Goal: Information Seeking & Learning: Compare options

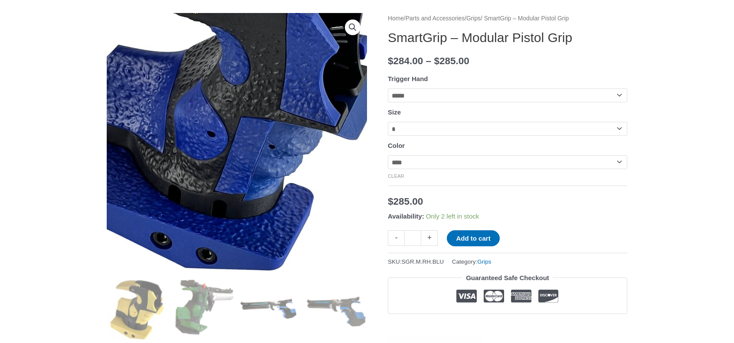
scroll to position [130, 0]
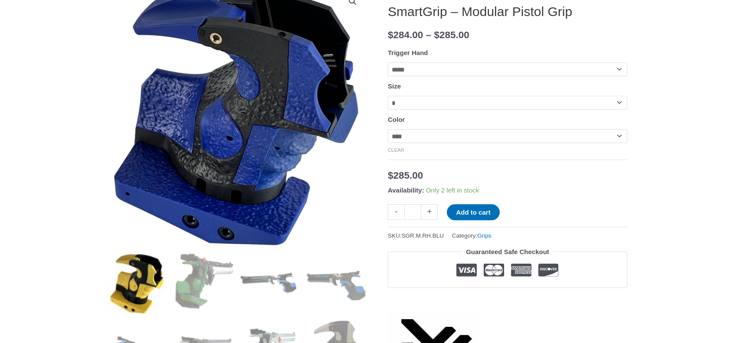
click at [148, 268] on img at bounding box center [137, 284] width 60 height 60
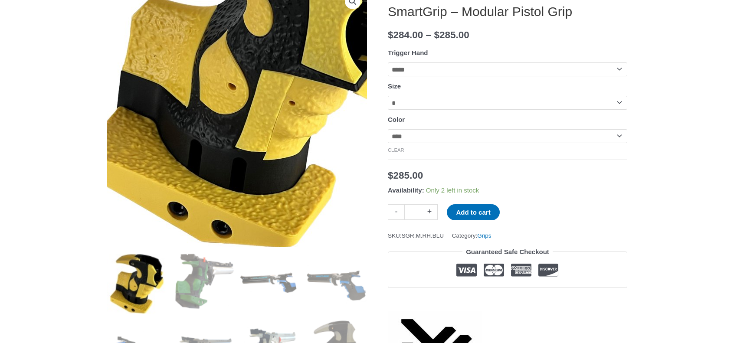
scroll to position [304, 0]
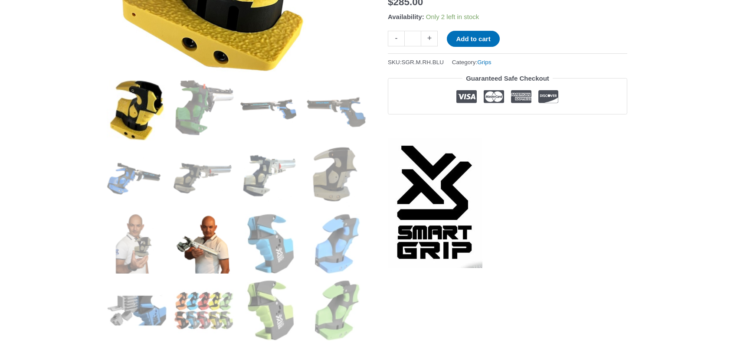
click at [190, 247] on img at bounding box center [203, 244] width 60 height 60
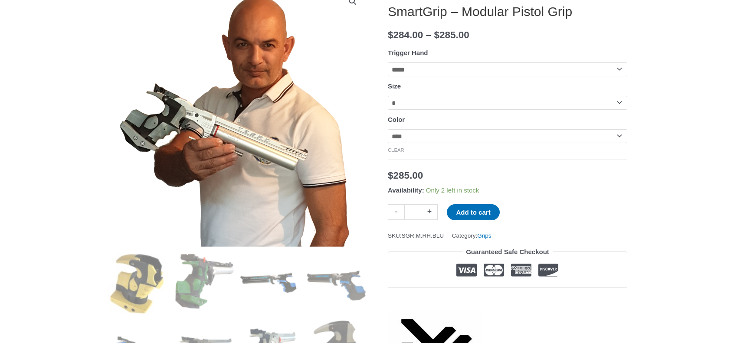
scroll to position [130, 0]
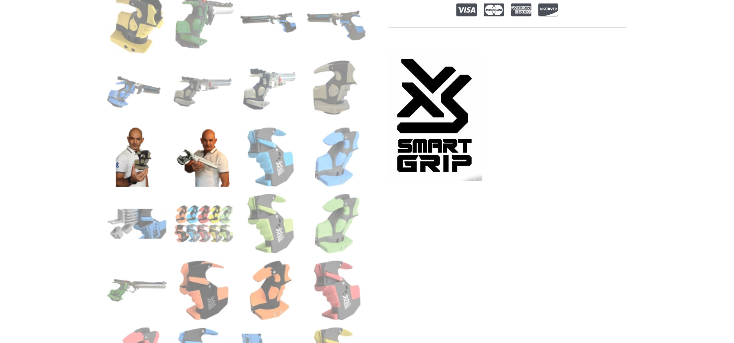
click at [138, 175] on img at bounding box center [137, 157] width 60 height 60
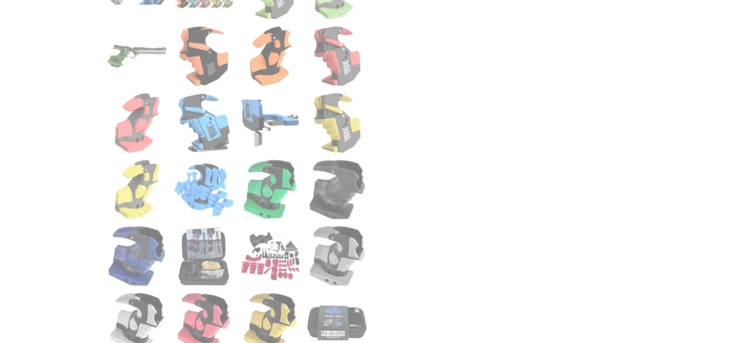
scroll to position [650, 0]
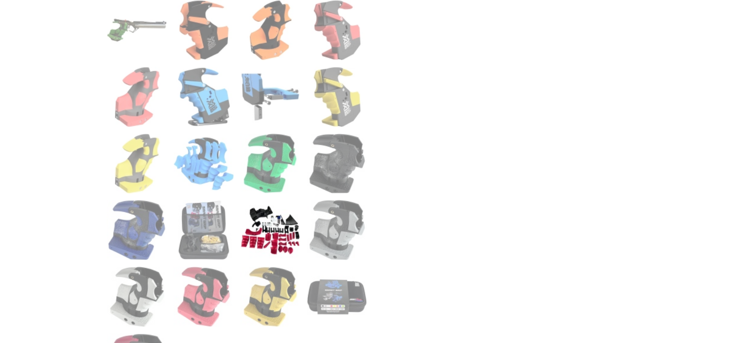
click at [277, 248] on img at bounding box center [270, 230] width 60 height 60
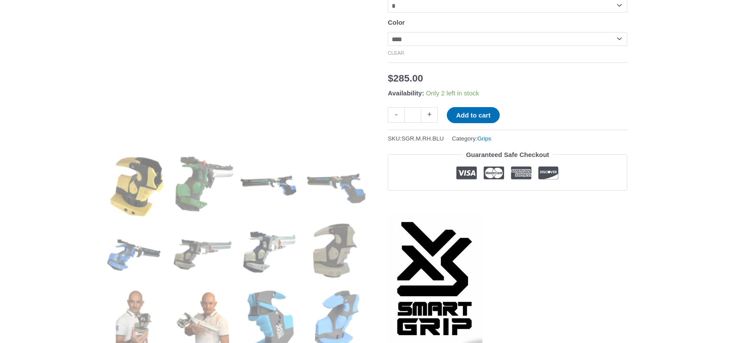
scroll to position [260, 0]
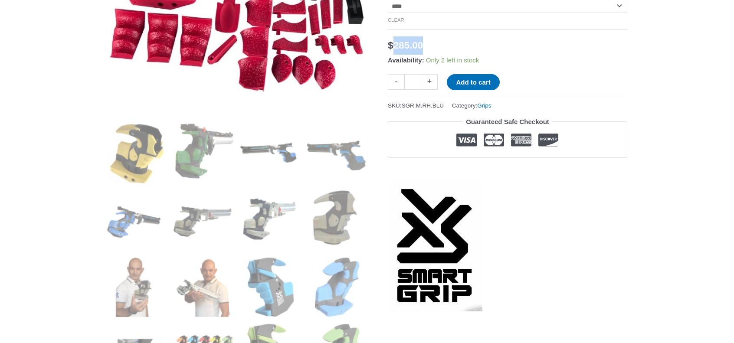
drag, startPoint x: 392, startPoint y: 45, endPoint x: 437, endPoint y: 46, distance: 45.5
click at [437, 46] on div "$ 285.00" at bounding box center [507, 45] width 239 height 18
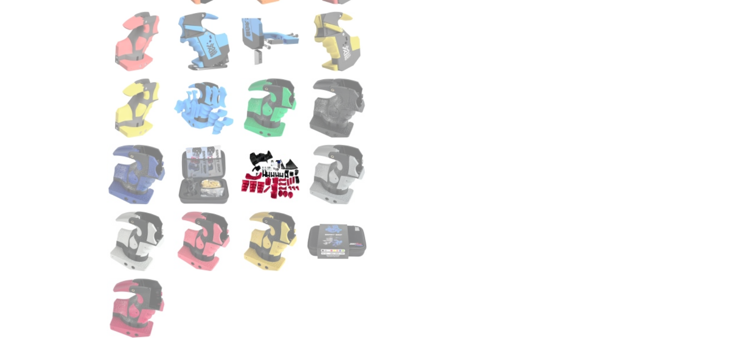
scroll to position [780, 0]
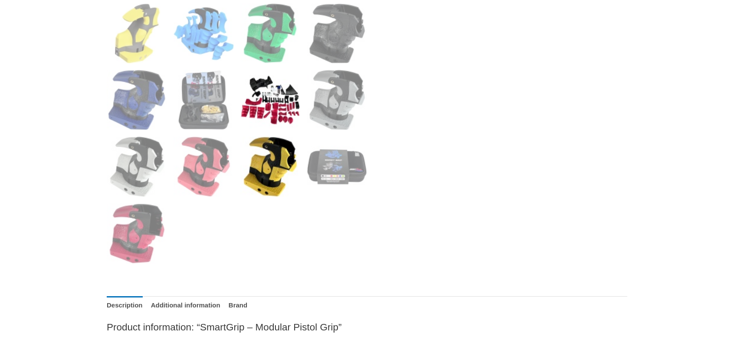
click at [256, 163] on img at bounding box center [270, 167] width 60 height 60
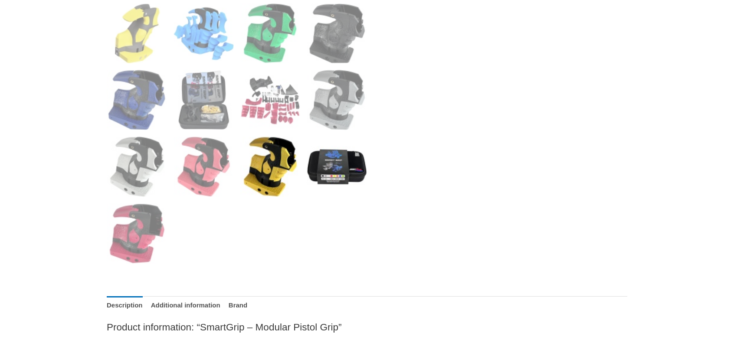
click at [343, 159] on img at bounding box center [337, 167] width 60 height 60
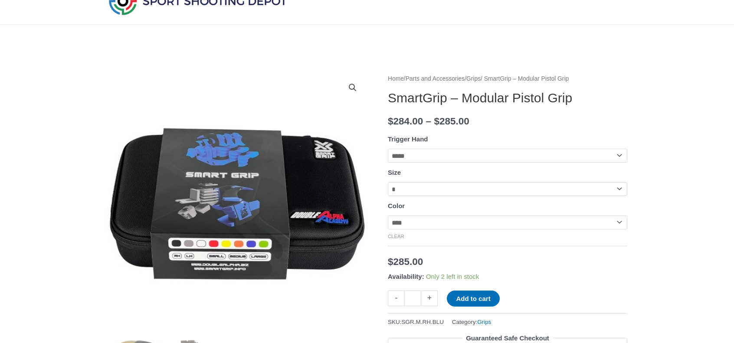
scroll to position [43, 0]
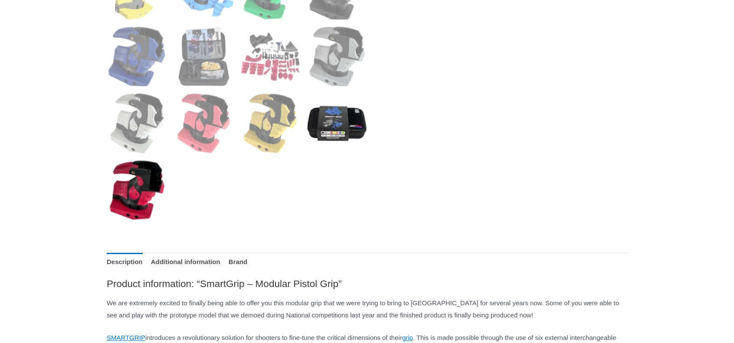
click at [136, 192] on img at bounding box center [137, 190] width 60 height 60
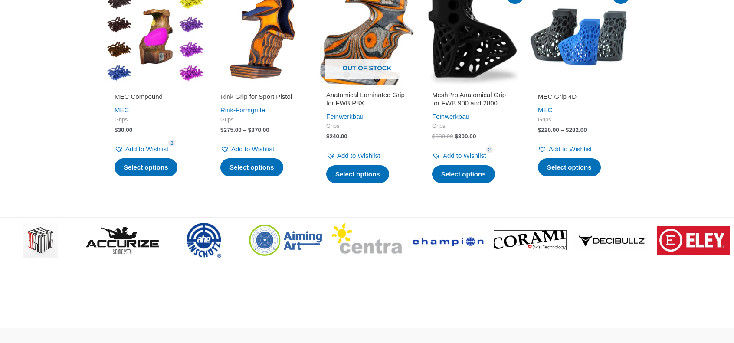
scroll to position [2905, 0]
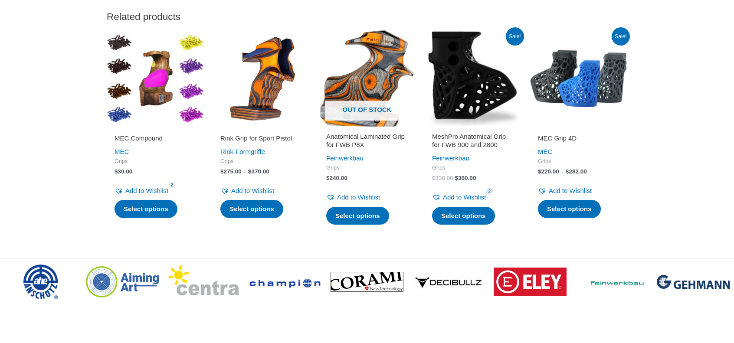
click at [141, 113] on img at bounding box center [155, 78] width 97 height 97
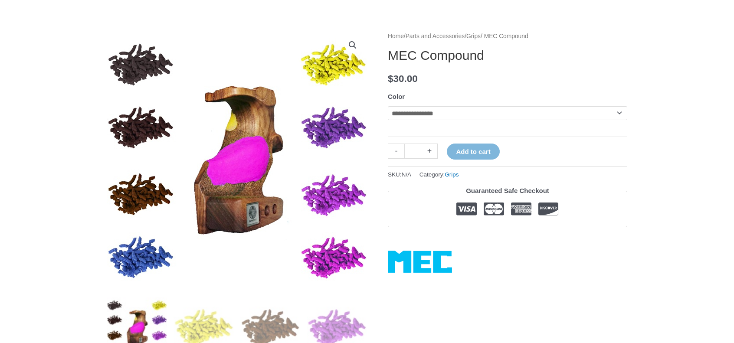
scroll to position [130, 0]
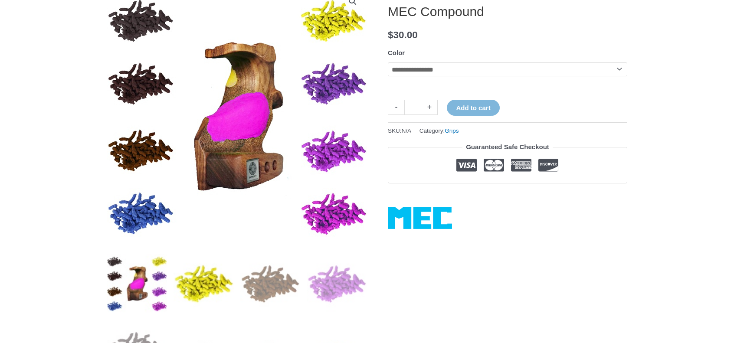
click at [210, 277] on img at bounding box center [203, 284] width 60 height 60
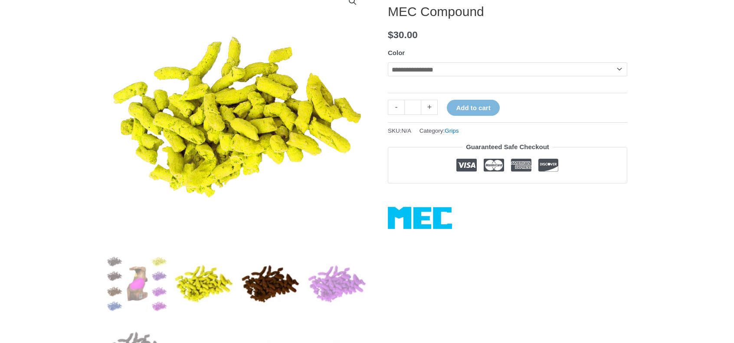
click at [271, 262] on img at bounding box center [270, 284] width 60 height 60
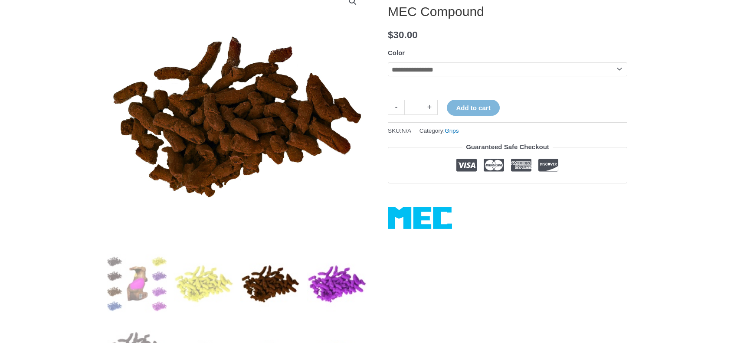
click at [330, 268] on img at bounding box center [337, 284] width 60 height 60
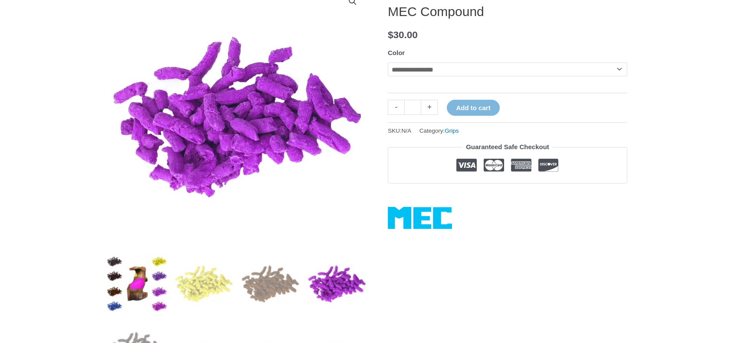
click at [118, 272] on img at bounding box center [137, 284] width 60 height 60
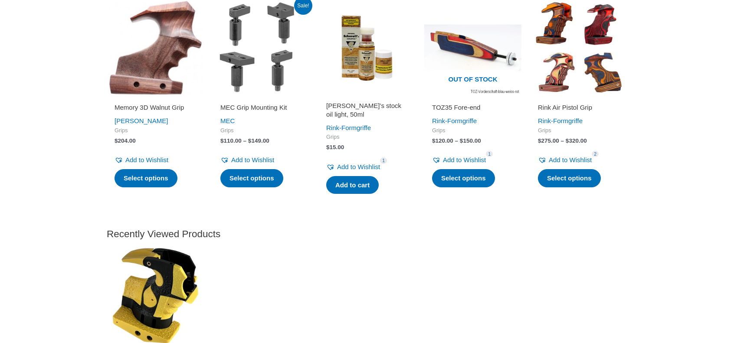
scroll to position [1257, 0]
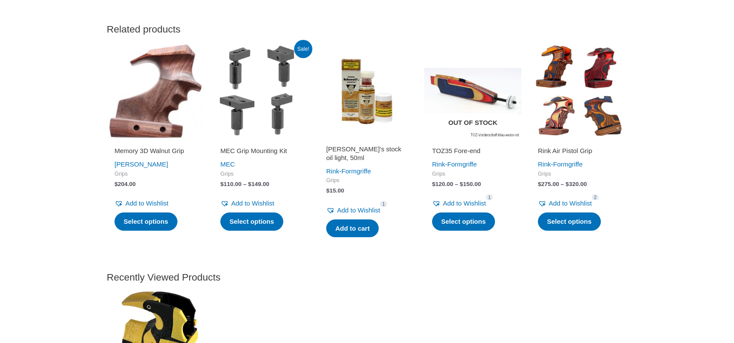
click at [477, 99] on img at bounding box center [472, 90] width 97 height 97
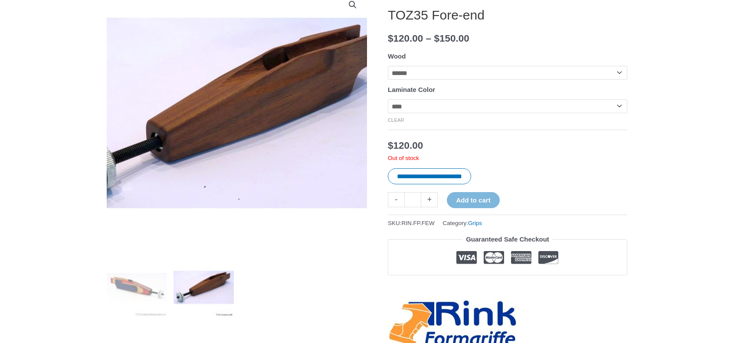
scroll to position [130, 0]
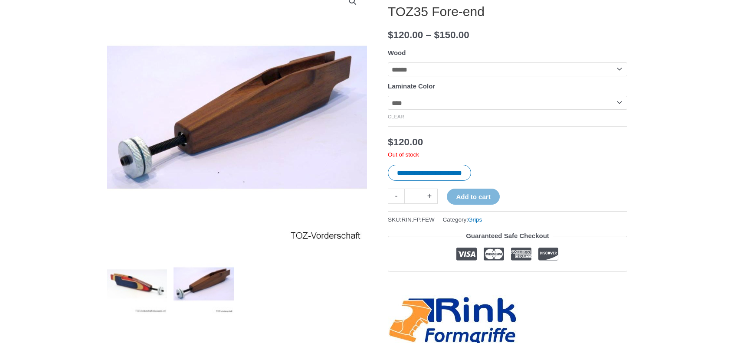
click at [114, 287] on img at bounding box center [137, 284] width 60 height 60
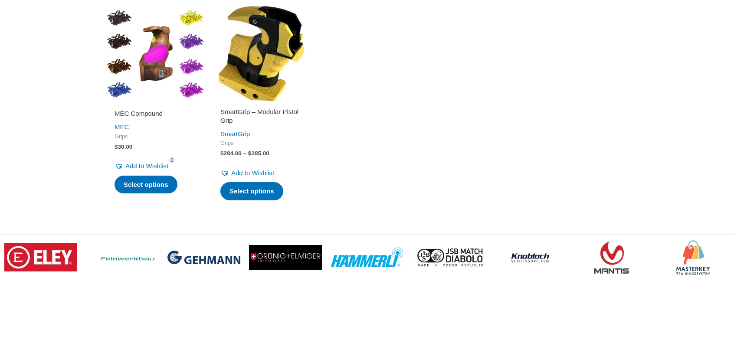
scroll to position [1373, 0]
